Goal: Transaction & Acquisition: Download file/media

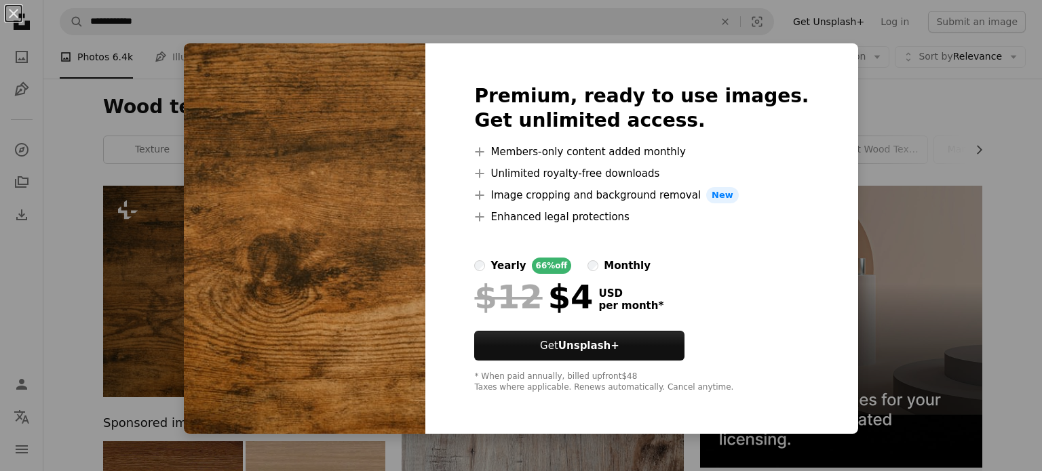
click at [876, 181] on div "An X shape Premium, ready to use images. Get unlimited access. A plus sign Memb…" at bounding box center [521, 235] width 1042 height 471
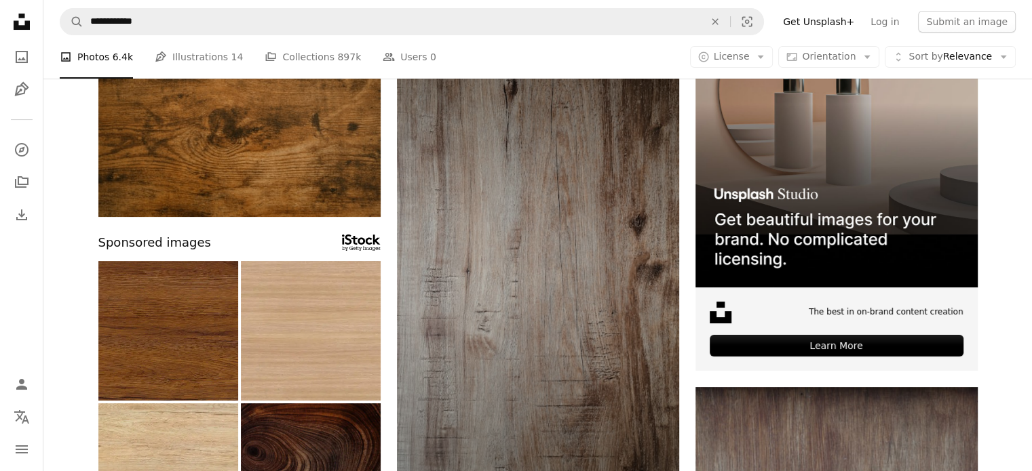
scroll to position [362, 0]
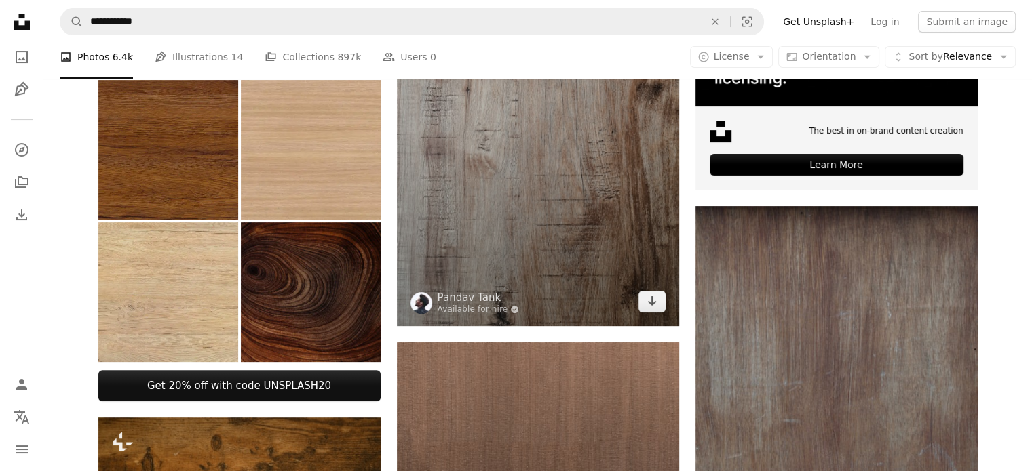
click at [549, 202] on img at bounding box center [538, 75] width 282 height 502
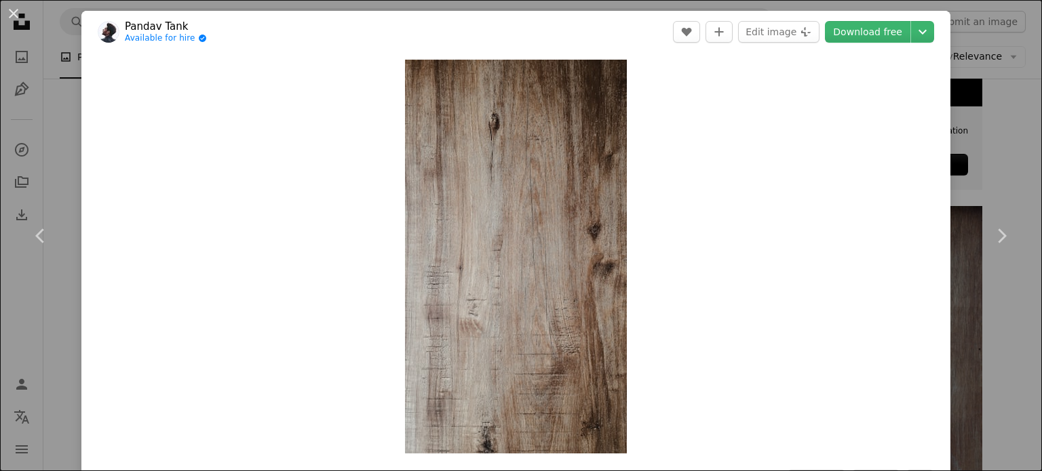
click at [1011, 109] on div "An X shape Chevron left Chevron right [PERSON_NAME] Tank Available for hire A c…" at bounding box center [521, 235] width 1042 height 471
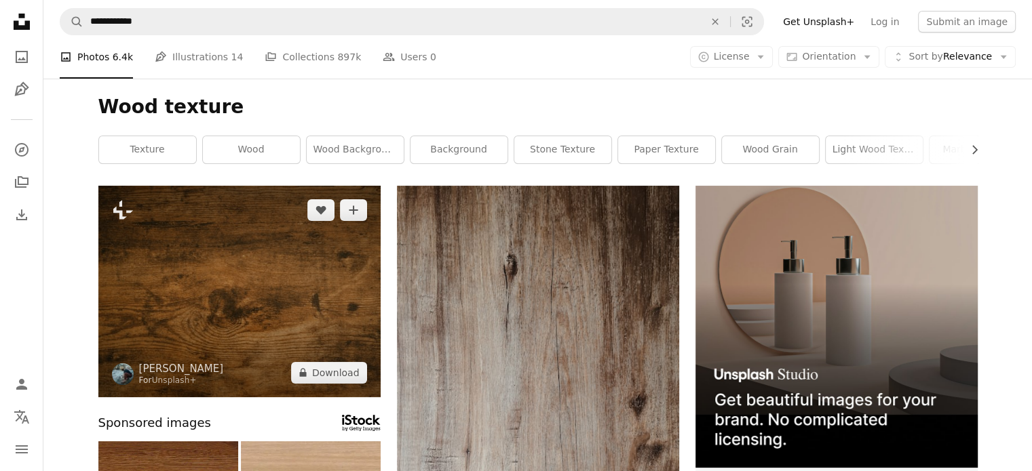
click at [237, 280] on img at bounding box center [239, 292] width 282 height 212
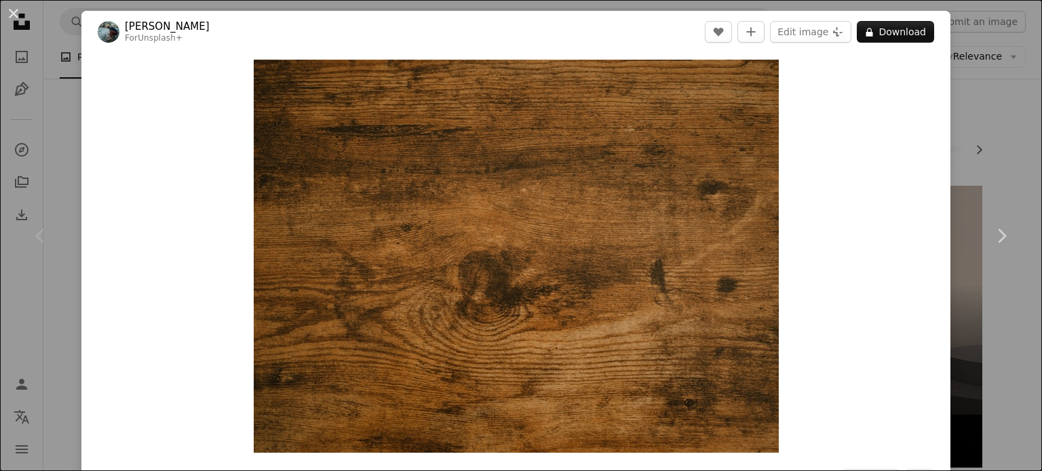
click at [991, 120] on div "An X shape Chevron left Chevron right [PERSON_NAME] For Unsplash+ A heart A plu…" at bounding box center [521, 235] width 1042 height 471
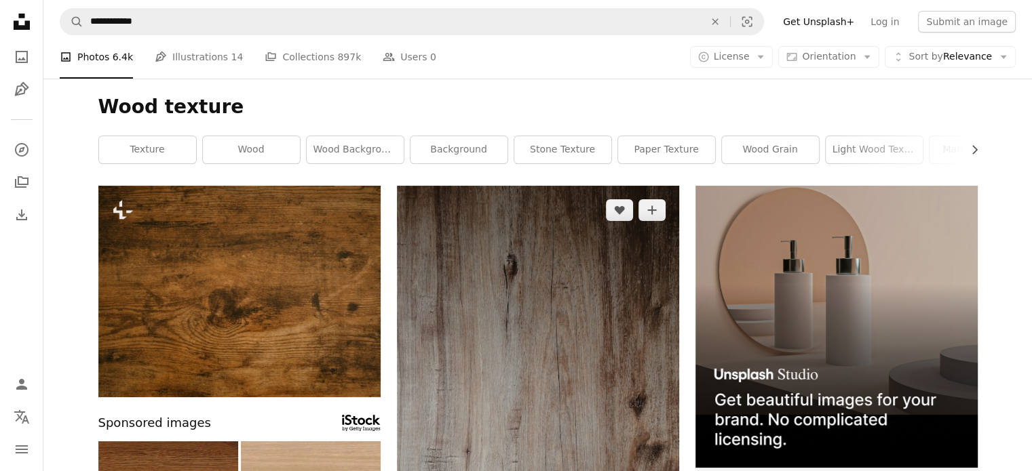
scroll to position [180, 0]
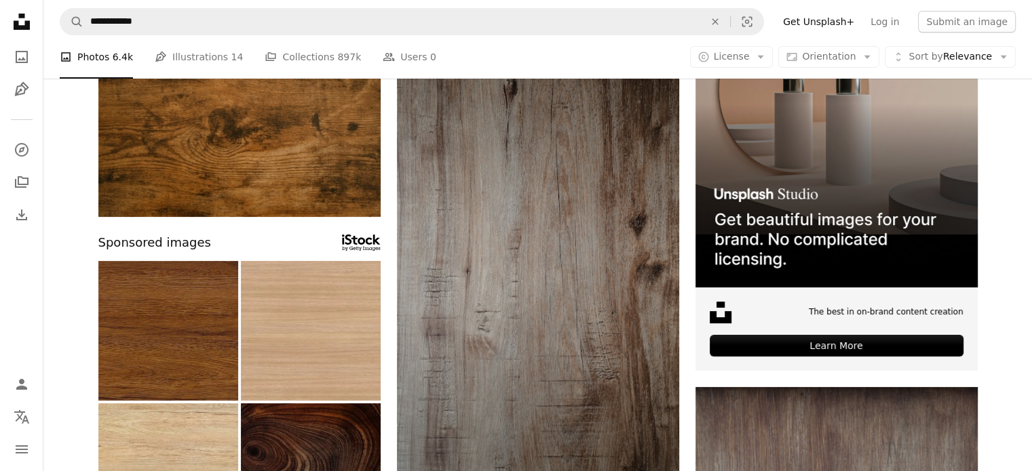
click at [572, 267] on img at bounding box center [538, 256] width 282 height 502
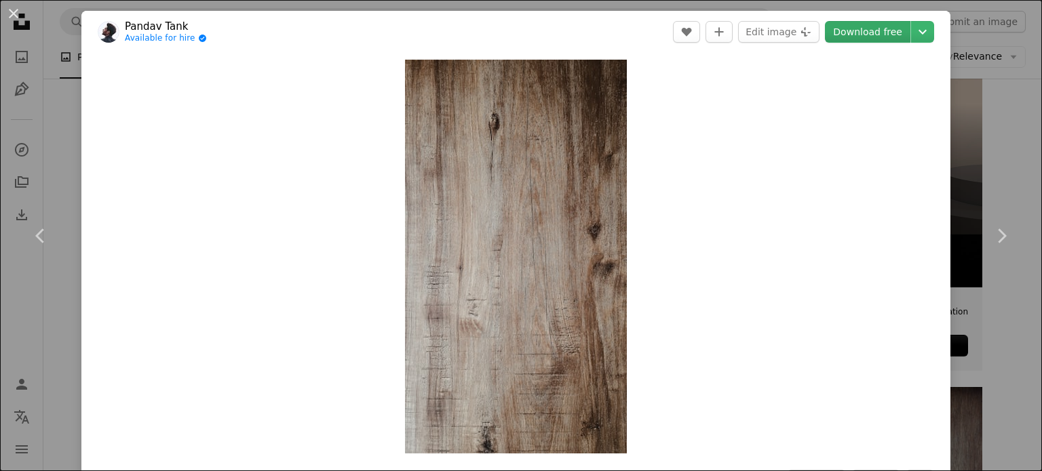
click at [874, 39] on link "Download free" at bounding box center [867, 32] width 85 height 22
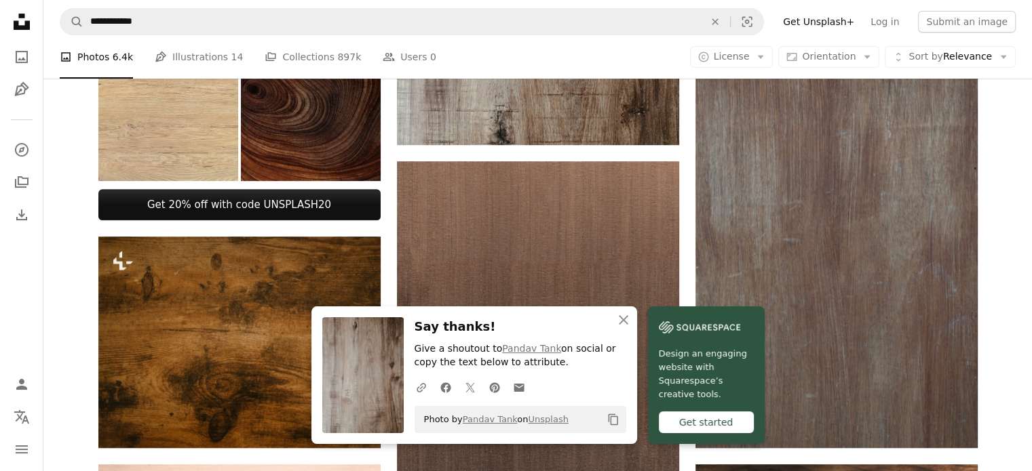
scroll to position [723, 0]
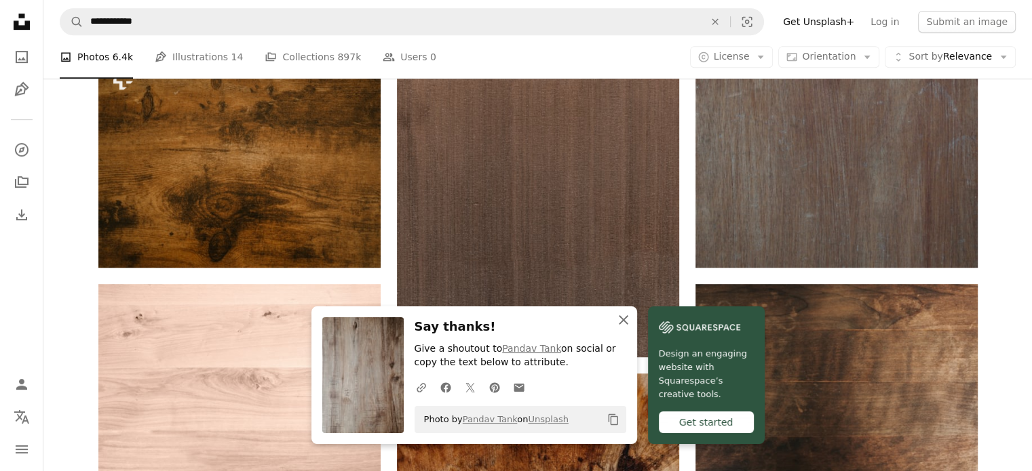
click at [620, 319] on icon "An X shape" at bounding box center [623, 320] width 16 height 16
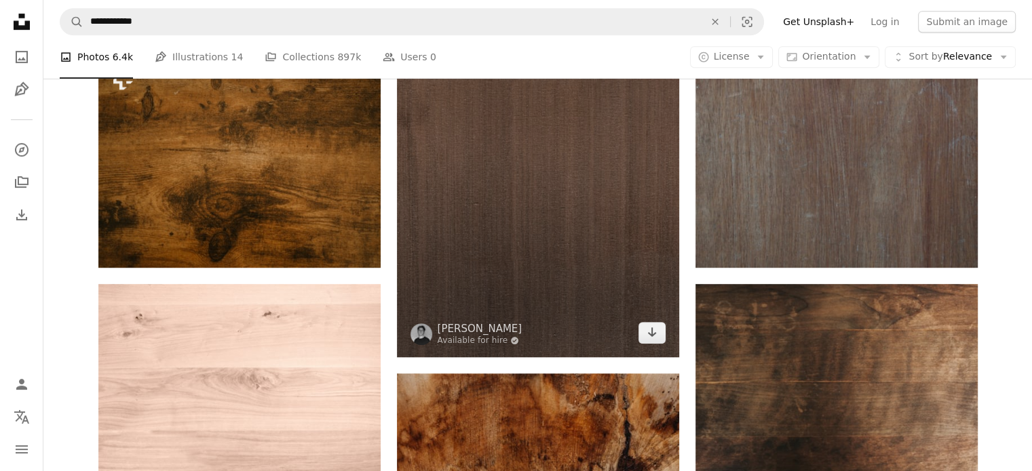
drag, startPoint x: 592, startPoint y: 302, endPoint x: 587, endPoint y: 248, distance: 54.5
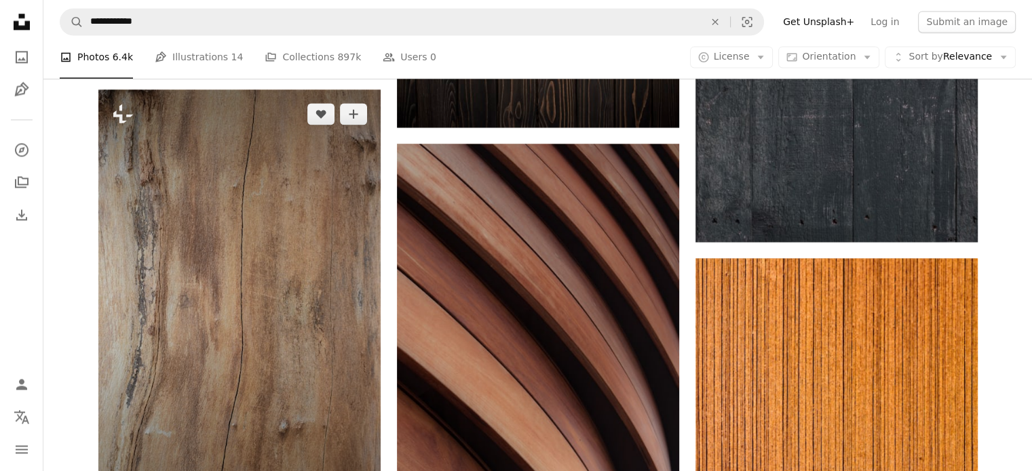
scroll to position [2171, 0]
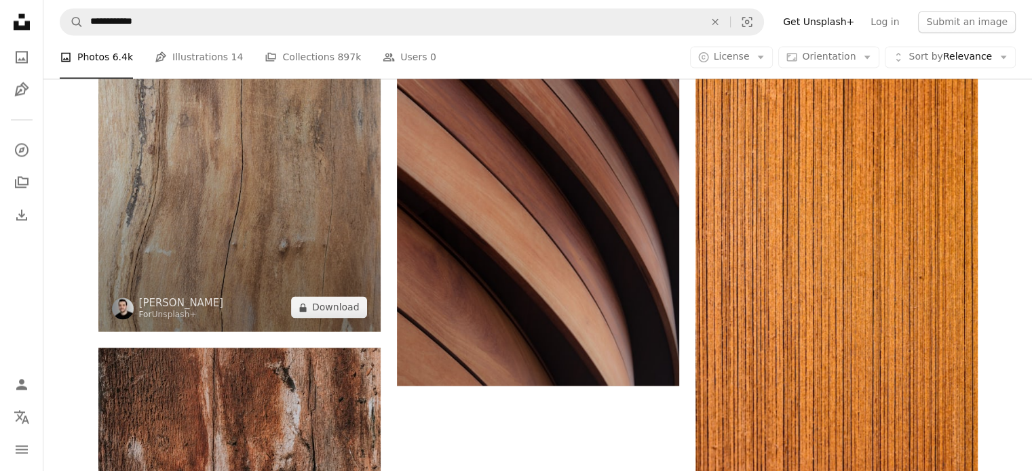
click at [222, 187] on img at bounding box center [239, 119] width 282 height 423
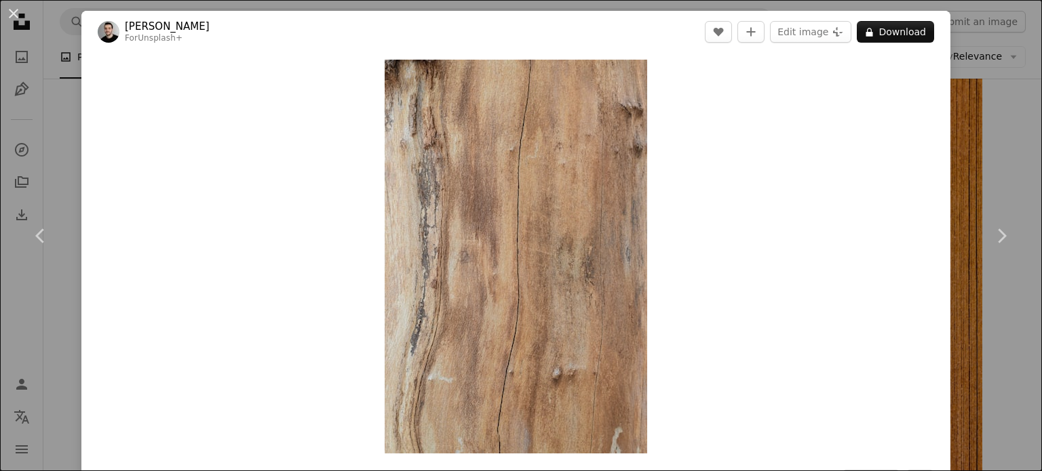
click at [967, 138] on div "An X shape Chevron left Chevron right [PERSON_NAME] For Unsplash+ A heart A plu…" at bounding box center [521, 235] width 1042 height 471
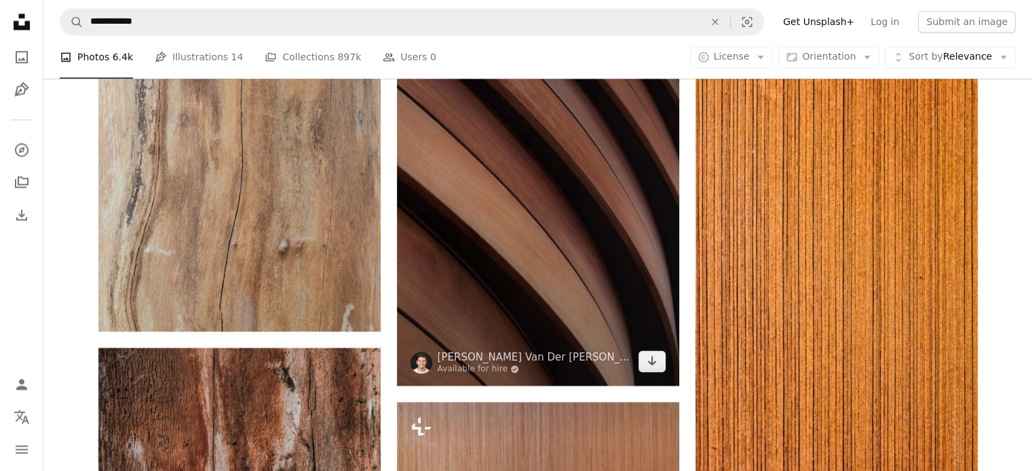
click at [579, 273] on img at bounding box center [538, 174] width 282 height 423
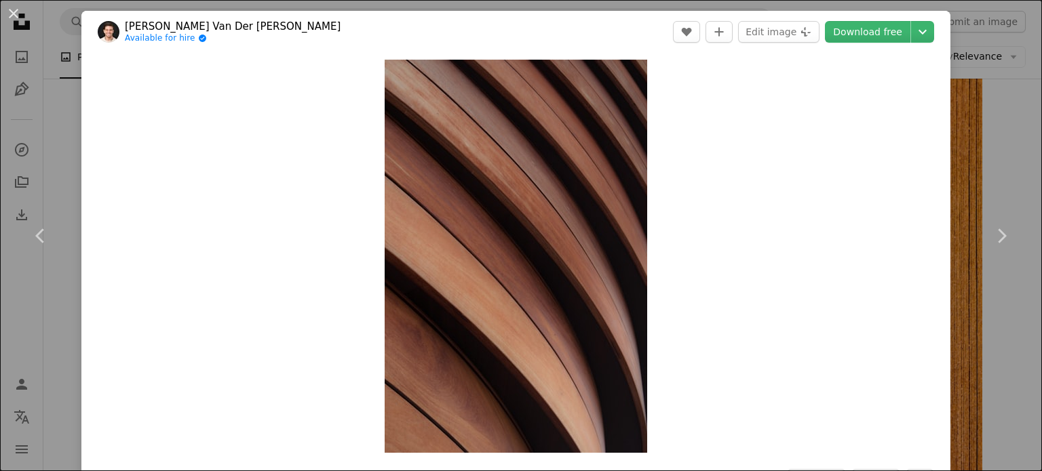
click at [953, 106] on div "An X shape Chevron left Chevron right [PERSON_NAME] Van Der Beken Available for…" at bounding box center [521, 235] width 1042 height 471
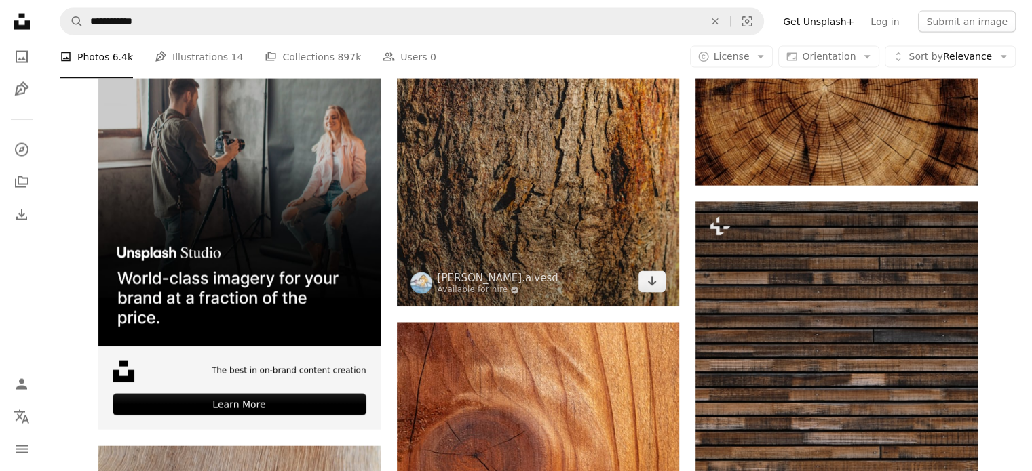
scroll to position [2713, 0]
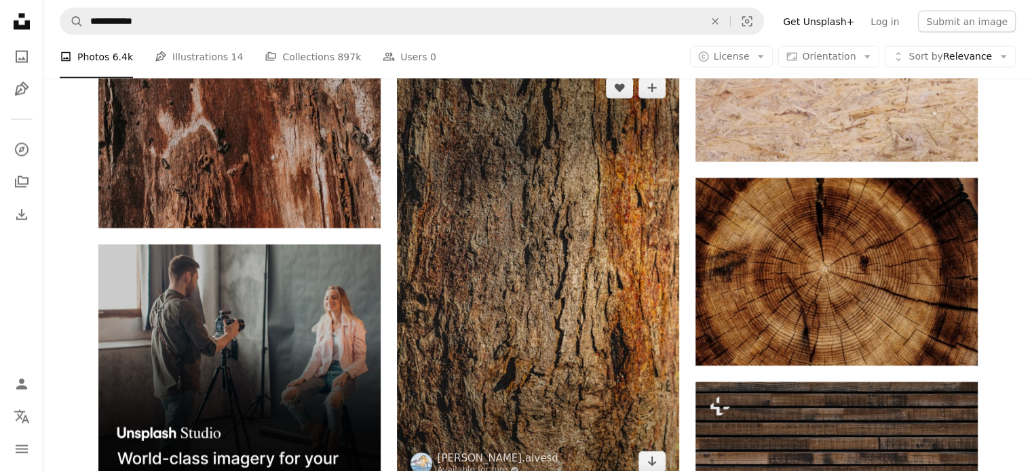
click at [537, 249] on img at bounding box center [538, 275] width 282 height 423
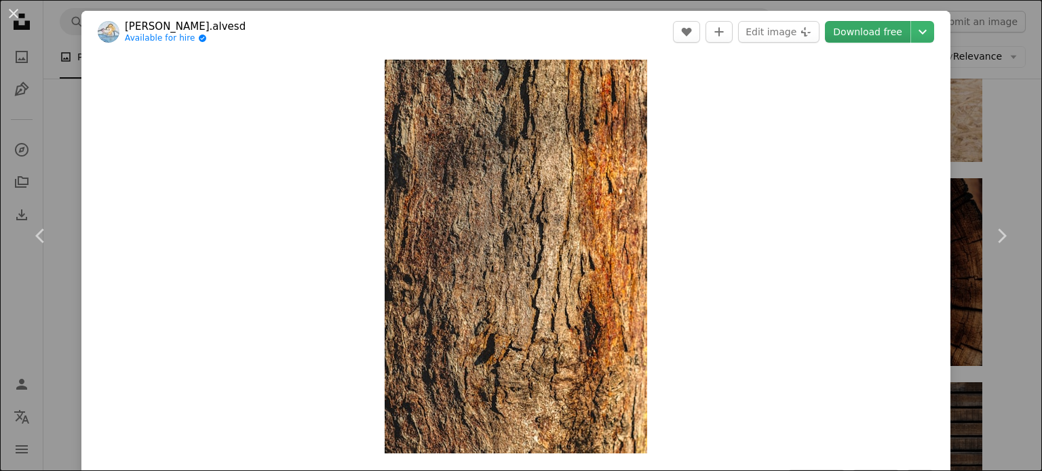
click at [863, 32] on link "Download free" at bounding box center [867, 32] width 85 height 22
